Goal: Task Accomplishment & Management: Manage account settings

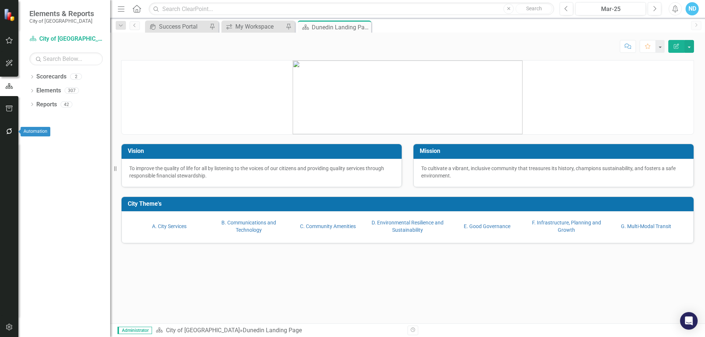
click at [12, 132] on icon "button" at bounding box center [10, 131] width 8 height 6
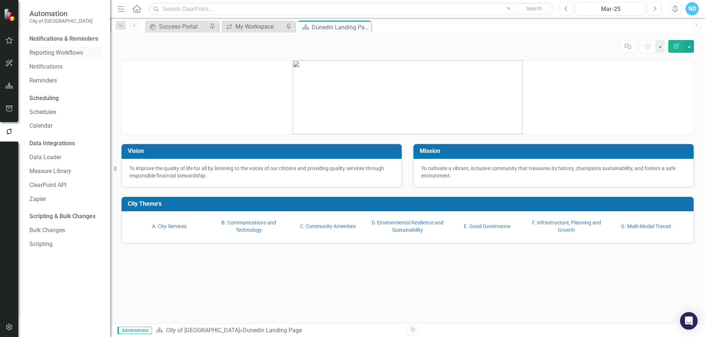
click at [39, 53] on link "Reporting Workflows" at bounding box center [65, 53] width 73 height 8
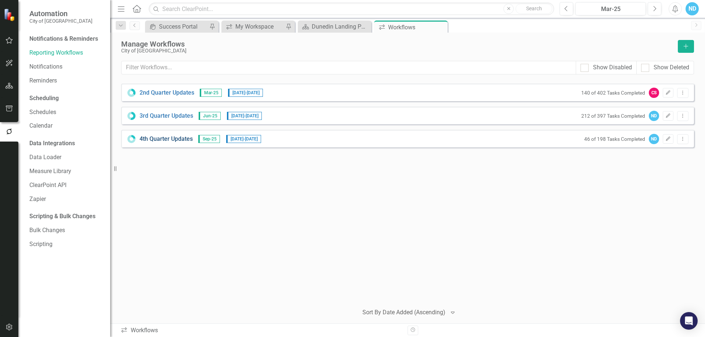
click at [166, 141] on link "4th Quarter Updates" at bounding box center [165, 139] width 53 height 8
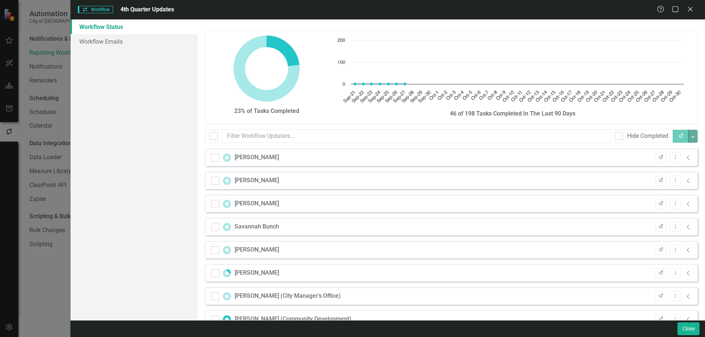
checkbox input "false"
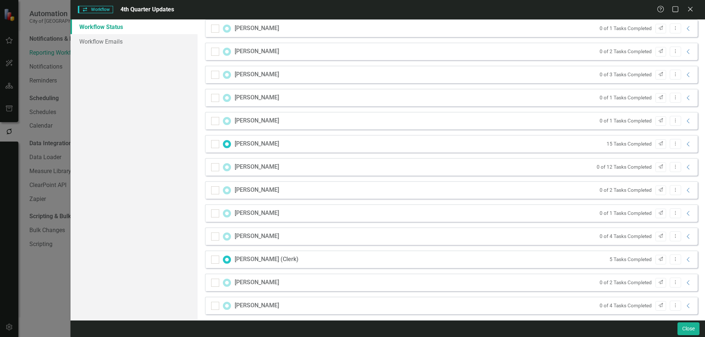
scroll to position [712, 0]
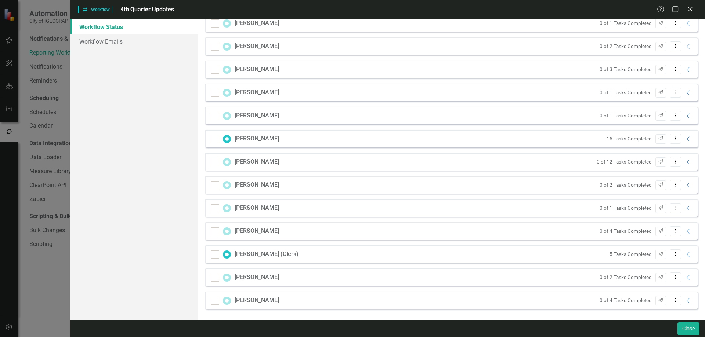
click at [685, 46] on icon "Collapse" at bounding box center [688, 47] width 7 height 6
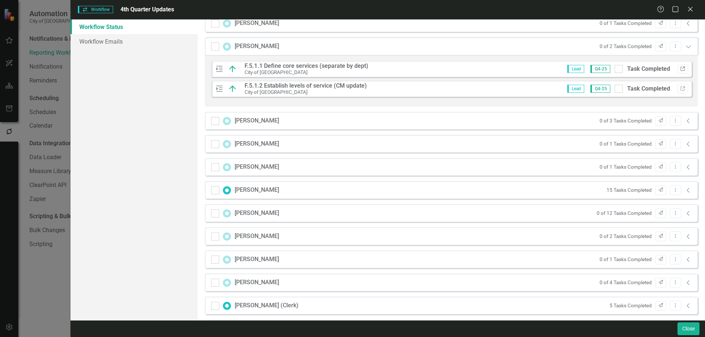
click at [680, 69] on button "Link" at bounding box center [682, 69] width 11 height 10
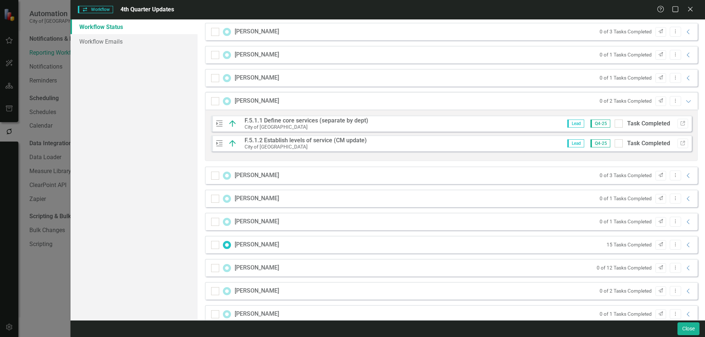
scroll to position [639, 0]
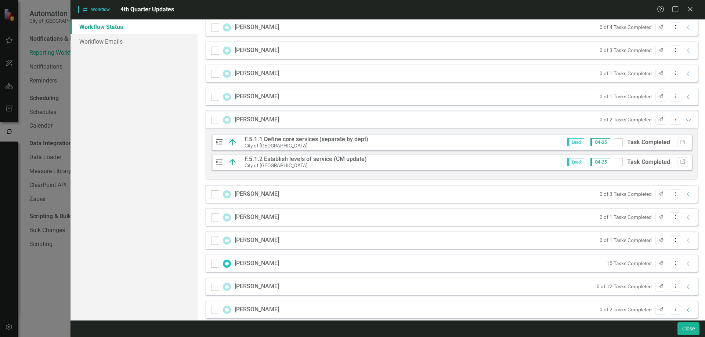
click at [680, 162] on icon "Link" at bounding box center [683, 162] width 6 height 4
click at [614, 143] on input "Task Completed" at bounding box center [616, 140] width 5 height 5
checkbox input "true"
click at [614, 162] on input "Task Completed" at bounding box center [616, 160] width 5 height 5
checkbox input "true"
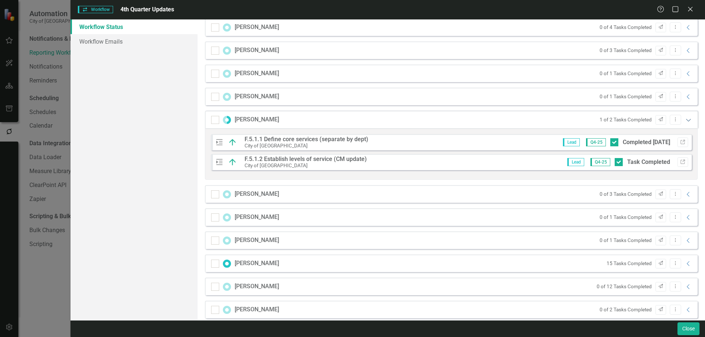
click at [685, 122] on icon "Expanded" at bounding box center [688, 120] width 7 height 6
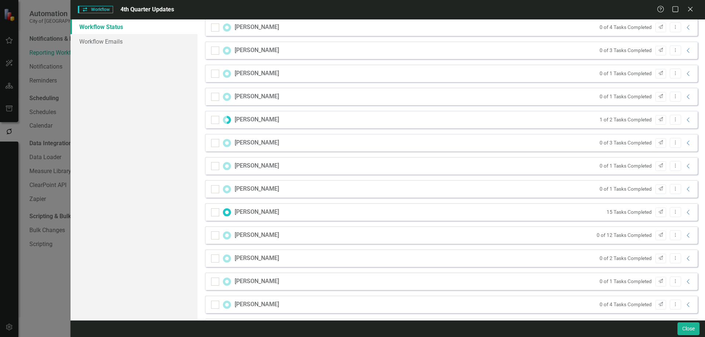
click at [687, 123] on div "[PERSON_NAME] 1 of 2 Tasks Completed Send Dropdown Menu Collapse" at bounding box center [451, 120] width 493 height 18
click at [686, 122] on icon "Collapse" at bounding box center [688, 120] width 7 height 6
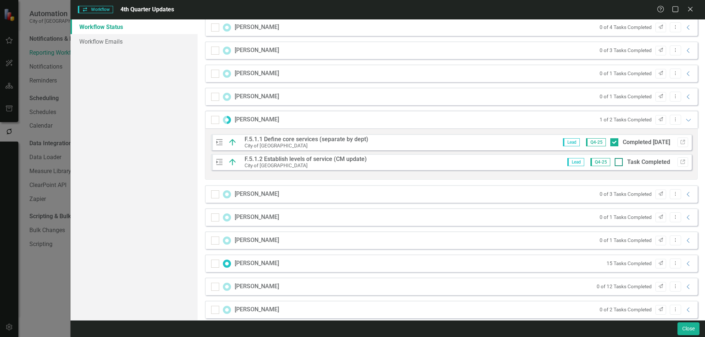
click at [615, 162] on div "Task Completed" at bounding box center [641, 162] width 55 height 8
click at [615, 162] on input "Task Completed" at bounding box center [616, 160] width 5 height 5
checkbox input "true"
click at [685, 120] on icon "Expanded" at bounding box center [688, 120] width 7 height 6
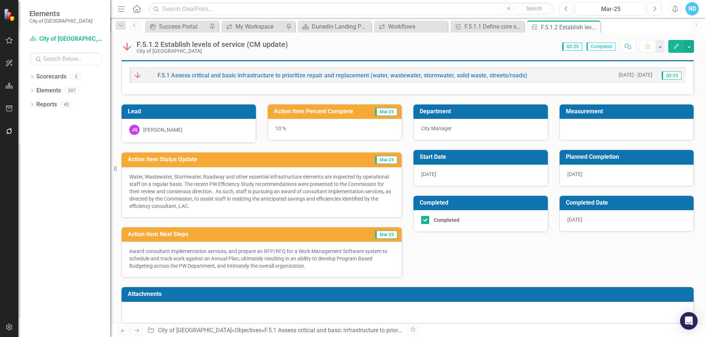
scroll to position [21, 0]
